Goal: Task Accomplishment & Management: Use online tool/utility

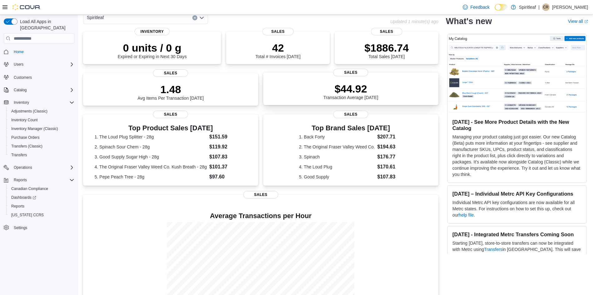
scroll to position [66, 0]
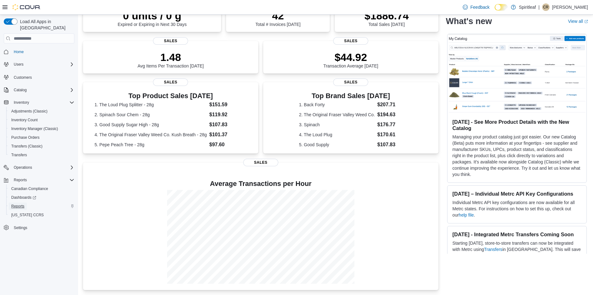
click at [13, 204] on span "Reports" at bounding box center [17, 206] width 13 height 5
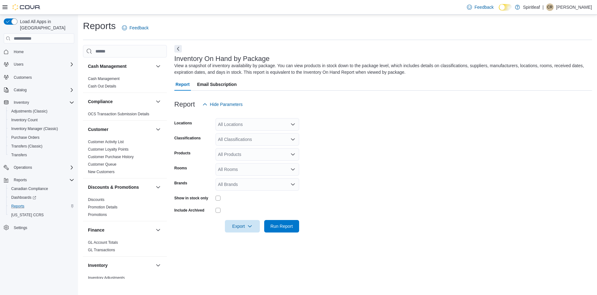
click at [244, 122] on div "All Locations" at bounding box center [258, 124] width 84 height 12
type input "***"
click at [263, 137] on span "596 - Spiritleaf Ottawa St Sunrise (Kitchener)" at bounding box center [281, 135] width 87 height 6
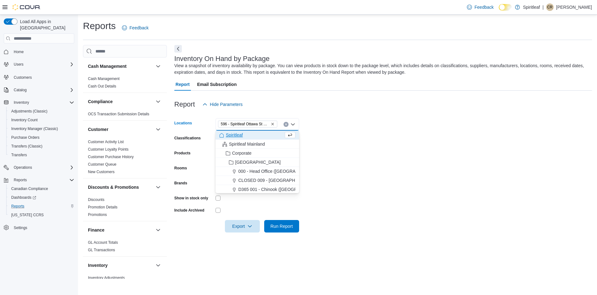
click at [346, 141] on form "Locations 596 - Spiritleaf Ottawa St Sunrise (Kitchener) Combo box. Selected. 5…" at bounding box center [384, 172] width 418 height 122
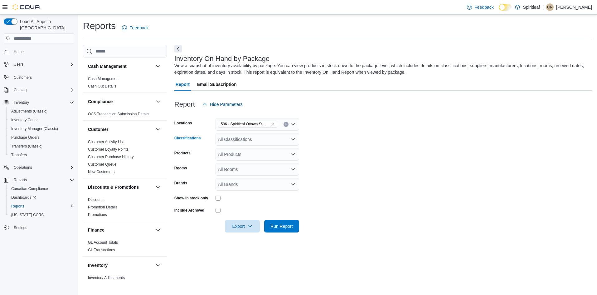
click at [261, 143] on div "All Classifications" at bounding box center [258, 139] width 84 height 12
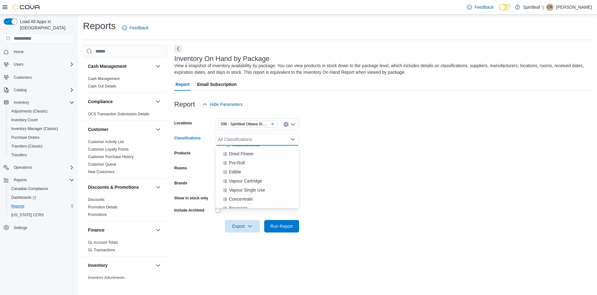
scroll to position [125, 0]
click at [237, 155] on button "Pre-Roll" at bounding box center [258, 151] width 84 height 9
click at [465, 185] on form "Locations 596 - Spiritleaf Ottawa St Sunrise (Kitchener) Classifications Pre-Ro…" at bounding box center [384, 172] width 418 height 122
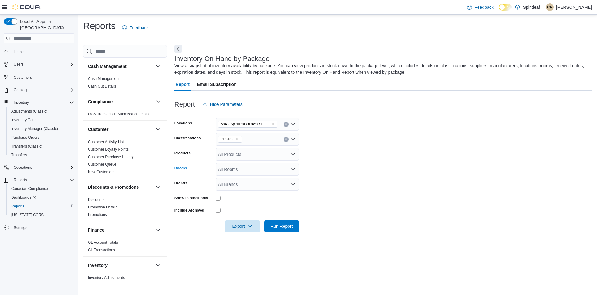
click at [234, 165] on div "All Rooms" at bounding box center [258, 169] width 84 height 12
type input "***"
click at [243, 188] on span "596 - Spiritleaf Ottawa St Sunrise (Kitchener) - Front Room" at bounding box center [257, 189] width 76 height 6
click at [400, 188] on form "Locations 596 - Spiritleaf Ottawa St Sunrise (Kitchener) Classifications Pre-Ro…" at bounding box center [384, 172] width 418 height 122
click at [221, 198] on div at bounding box center [258, 197] width 84 height 5
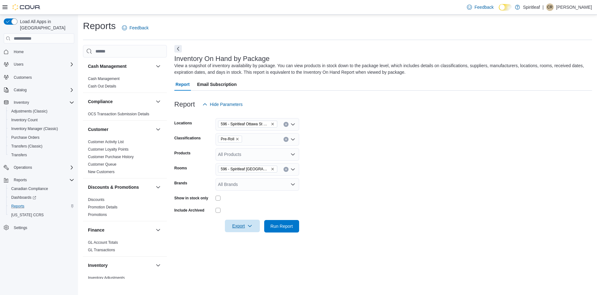
click at [241, 226] on span "Export" at bounding box center [242, 225] width 27 height 12
click at [234, 239] on span "Export to Excel" at bounding box center [243, 238] width 28 height 5
